Goal: Transaction & Acquisition: Download file/media

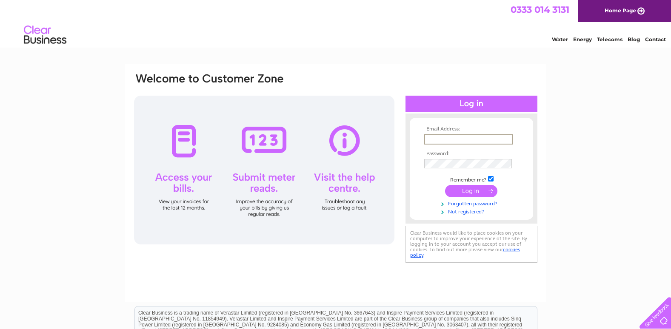
click at [435, 139] on input "text" at bounding box center [468, 139] width 89 height 10
type input "standrewannan@gmail.com"
click at [470, 191] on input "submit" at bounding box center [471, 190] width 52 height 12
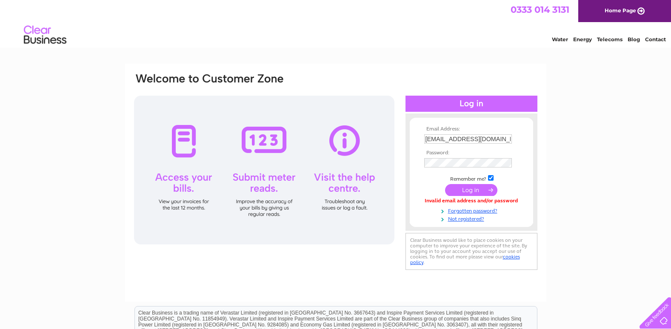
click at [480, 189] on input "submit" at bounding box center [471, 190] width 52 height 12
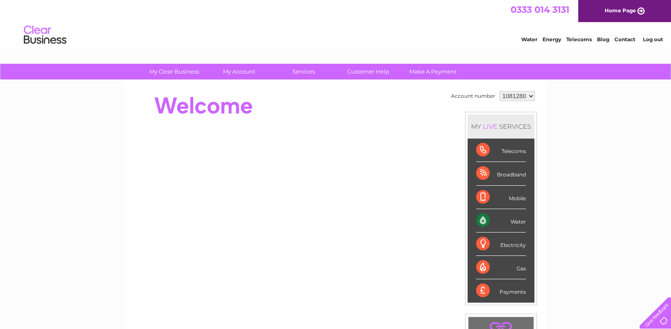
click at [484, 244] on div "Electricity" at bounding box center [501, 244] width 50 height 23
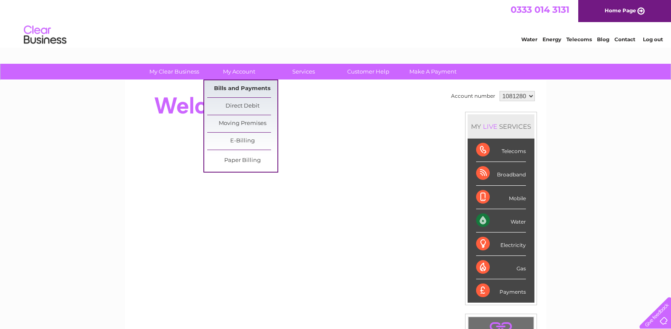
click at [242, 89] on link "Bills and Payments" at bounding box center [242, 88] width 70 height 17
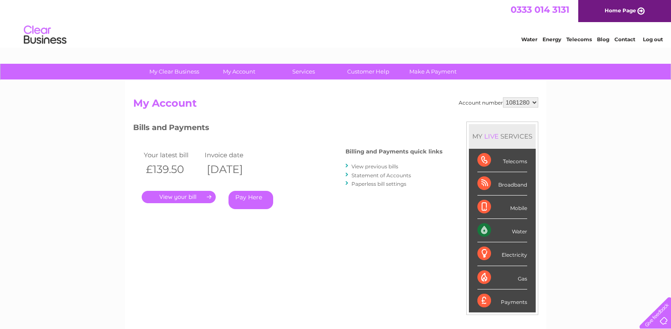
click at [483, 253] on div "Electricity" at bounding box center [502, 254] width 50 height 23
click at [511, 254] on div "Electricity" at bounding box center [502, 254] width 50 height 23
click at [189, 194] on link "." at bounding box center [179, 197] width 74 height 12
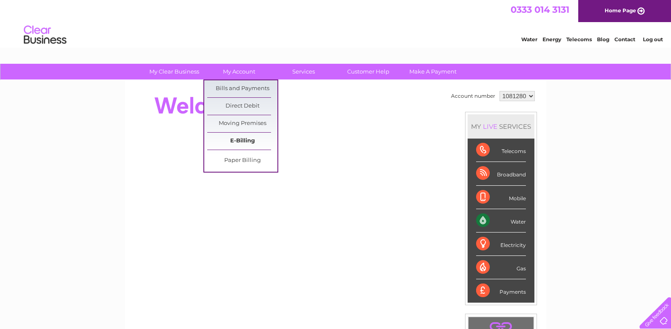
click at [249, 139] on link "E-Billing" at bounding box center [242, 141] width 70 height 17
click at [247, 85] on link "Bills and Payments" at bounding box center [242, 88] width 70 height 17
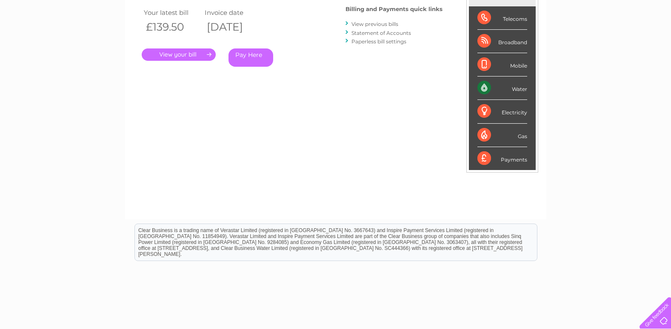
scroll to position [142, 0]
click at [177, 56] on link "." at bounding box center [179, 55] width 74 height 12
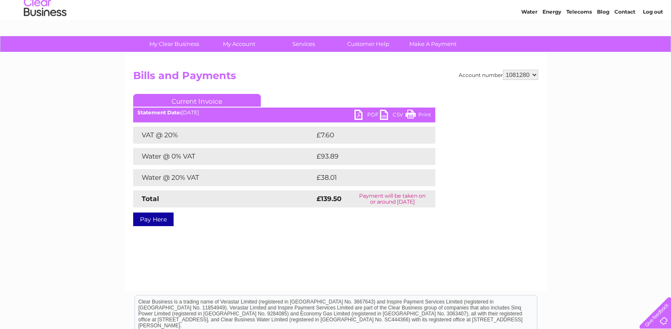
scroll to position [43, 0]
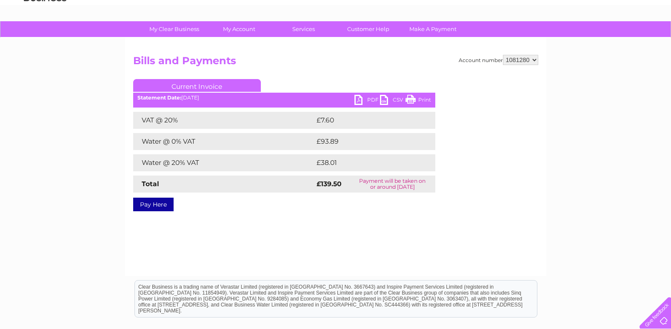
click at [360, 97] on link "PDF" at bounding box center [367, 101] width 26 height 12
